Goal: Information Seeking & Learning: Find specific fact

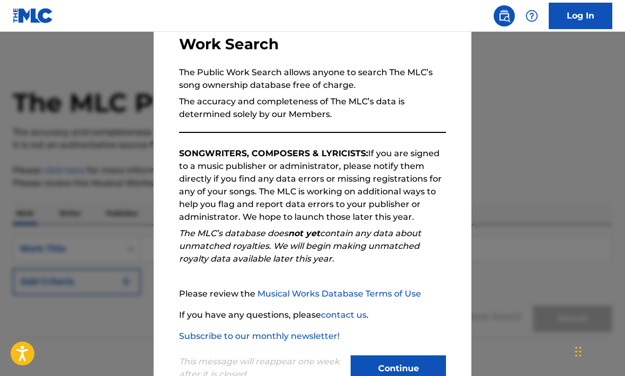
scroll to position [74, 0]
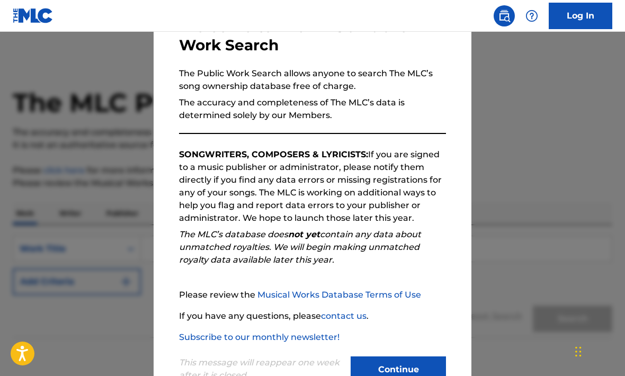
click at [422, 358] on button "Continue" at bounding box center [398, 369] width 95 height 26
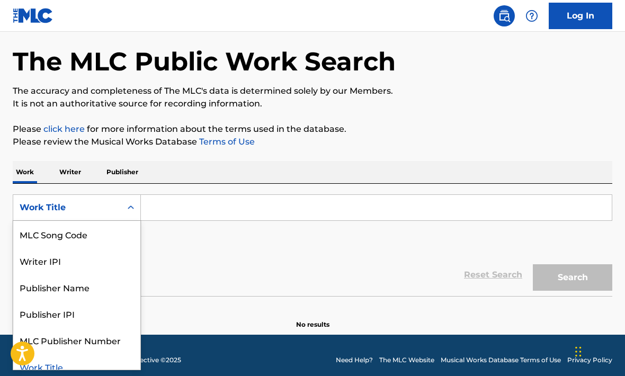
scroll to position [46, 0]
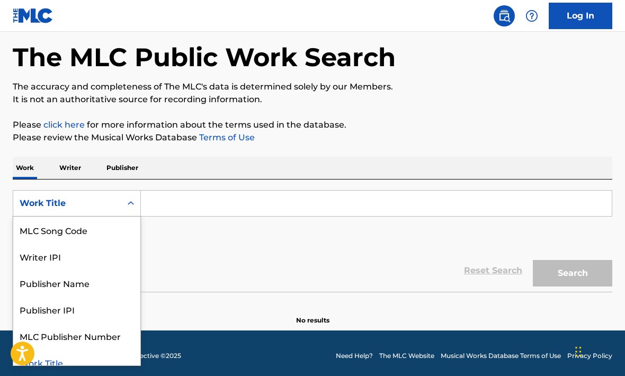
click at [202, 194] on input "Search Form" at bounding box center [376, 203] width 471 height 25
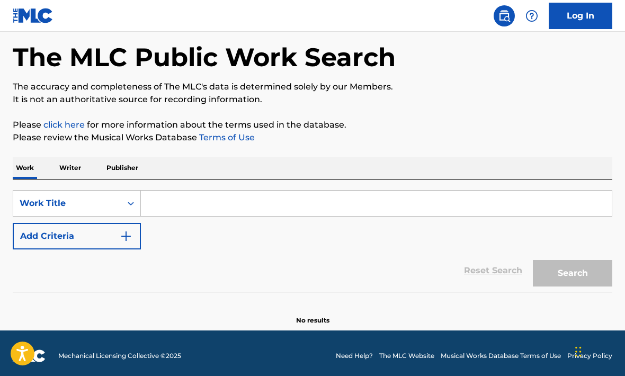
scroll to position [45, 0]
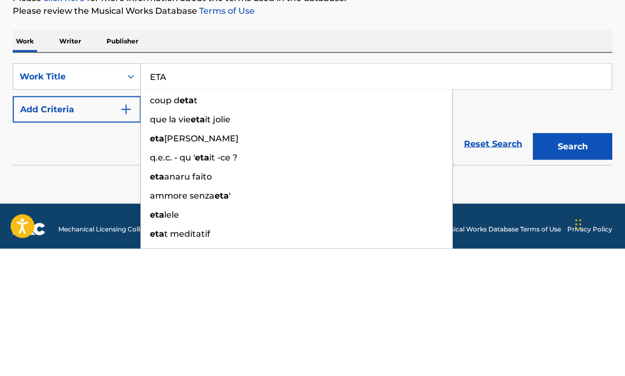
type input "ETA"
click at [113, 224] on button "Add Criteria" at bounding box center [77, 237] width 128 height 26
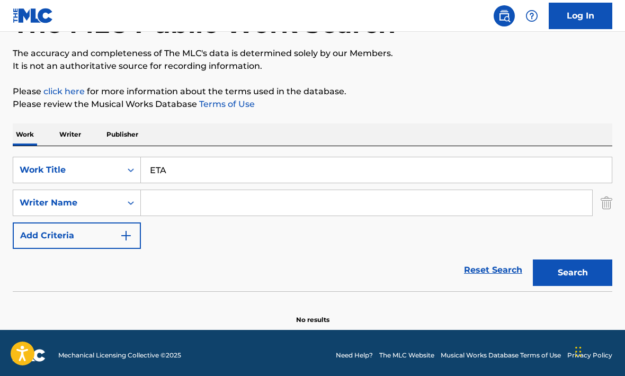
scroll to position [51, 0]
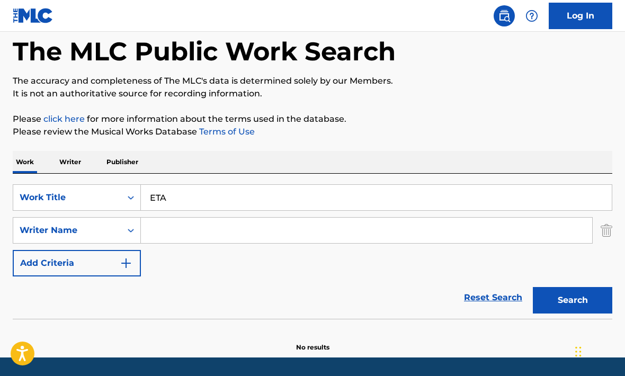
click at [214, 230] on input "Search Form" at bounding box center [366, 230] width 451 height 25
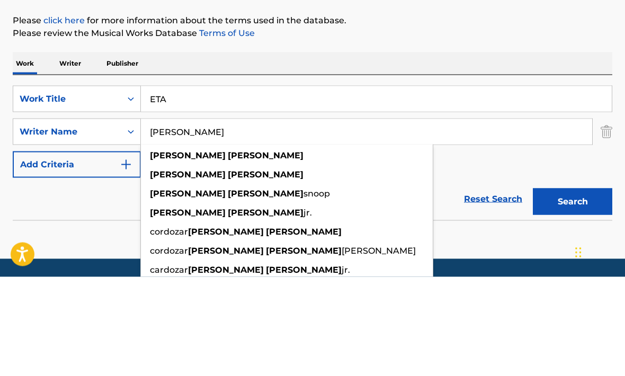
type input "[PERSON_NAME]"
click at [573, 288] on button "Search" at bounding box center [572, 301] width 79 height 26
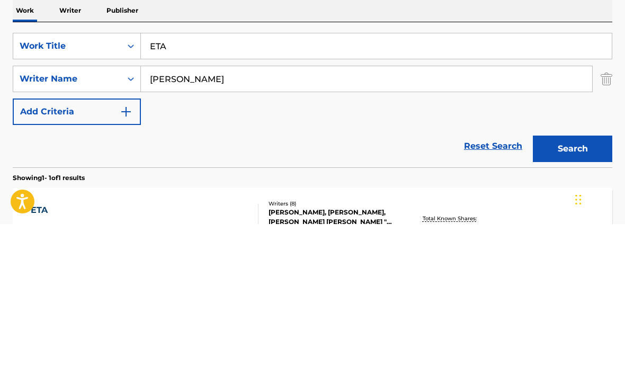
click at [581, 288] on button "Search" at bounding box center [572, 301] width 79 height 26
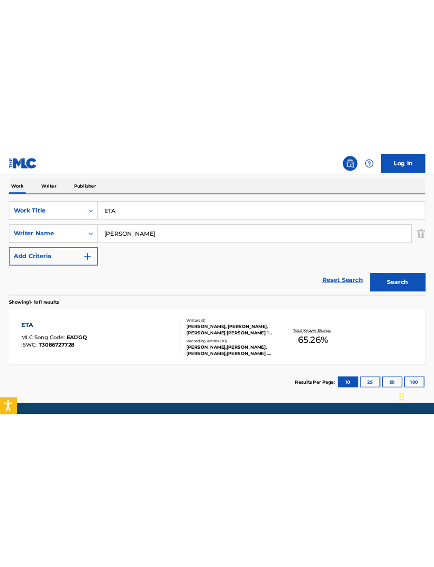
scroll to position [0, 0]
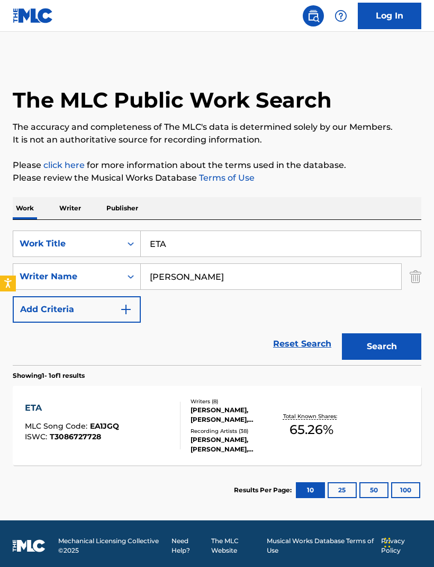
click at [390, 351] on button "Search" at bounding box center [381, 346] width 79 height 26
click at [77, 376] on span "T3086727728" at bounding box center [75, 437] width 51 height 10
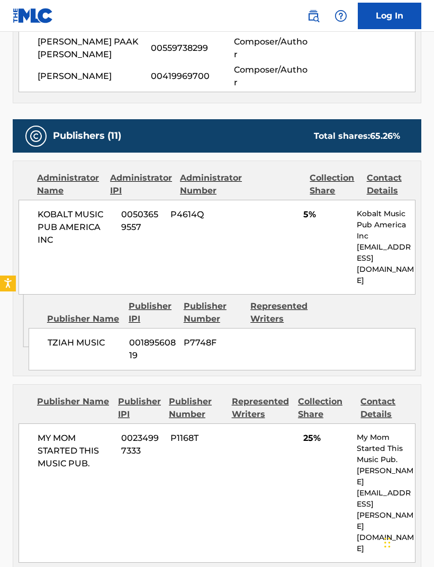
scroll to position [889, 0]
